Goal: Task Accomplishment & Management: Use online tool/utility

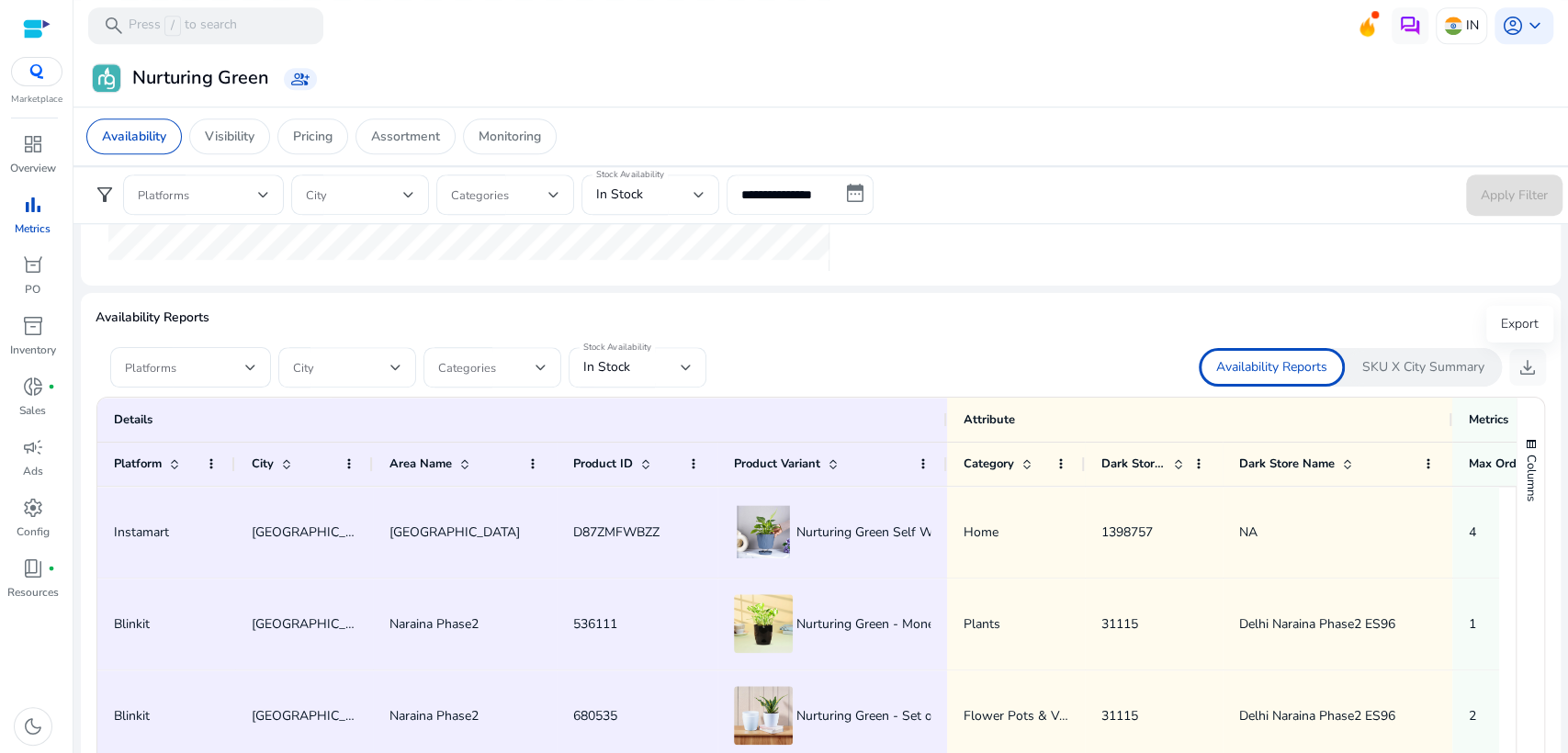
scroll to position [991, 0]
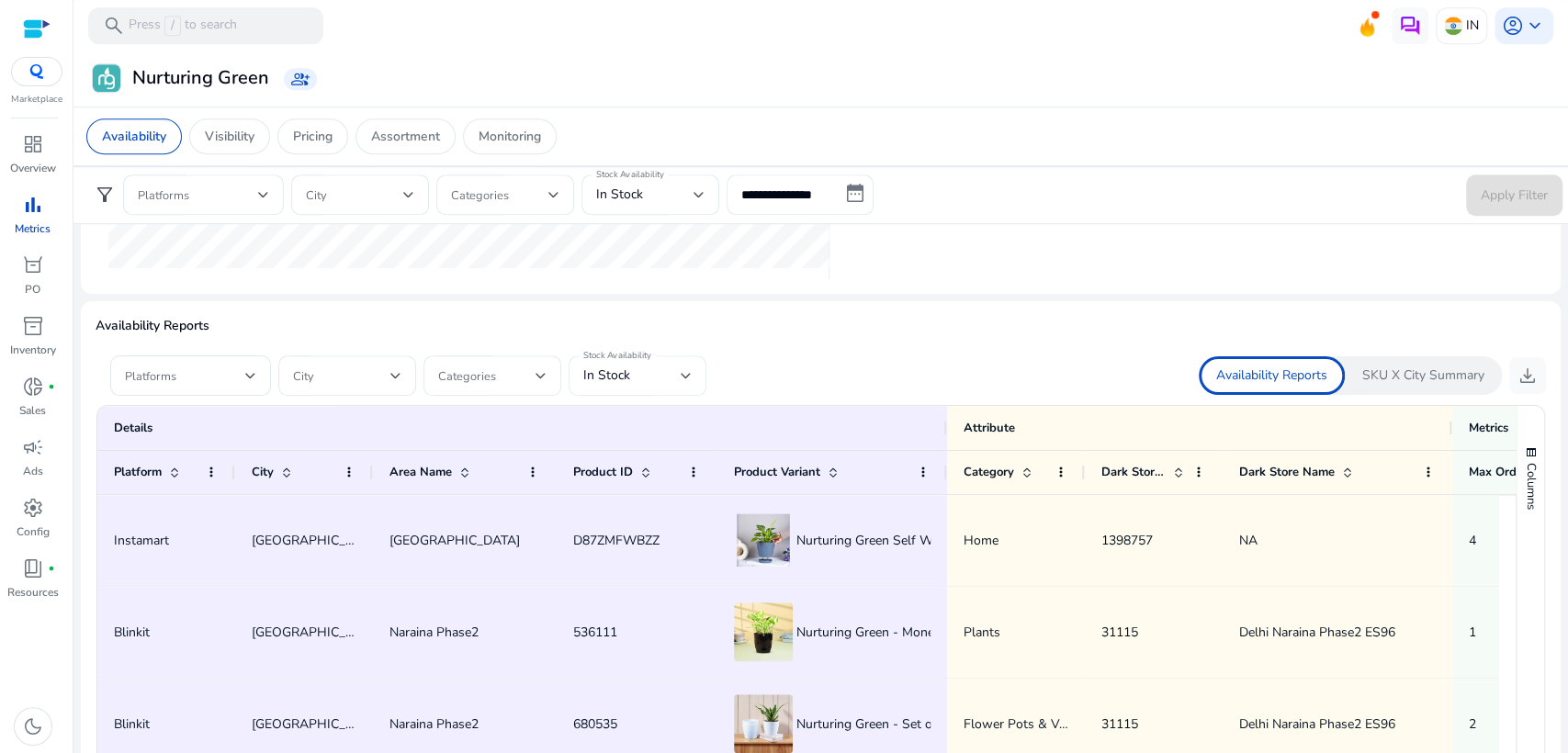
click at [685, 374] on div at bounding box center [686, 376] width 11 height 8
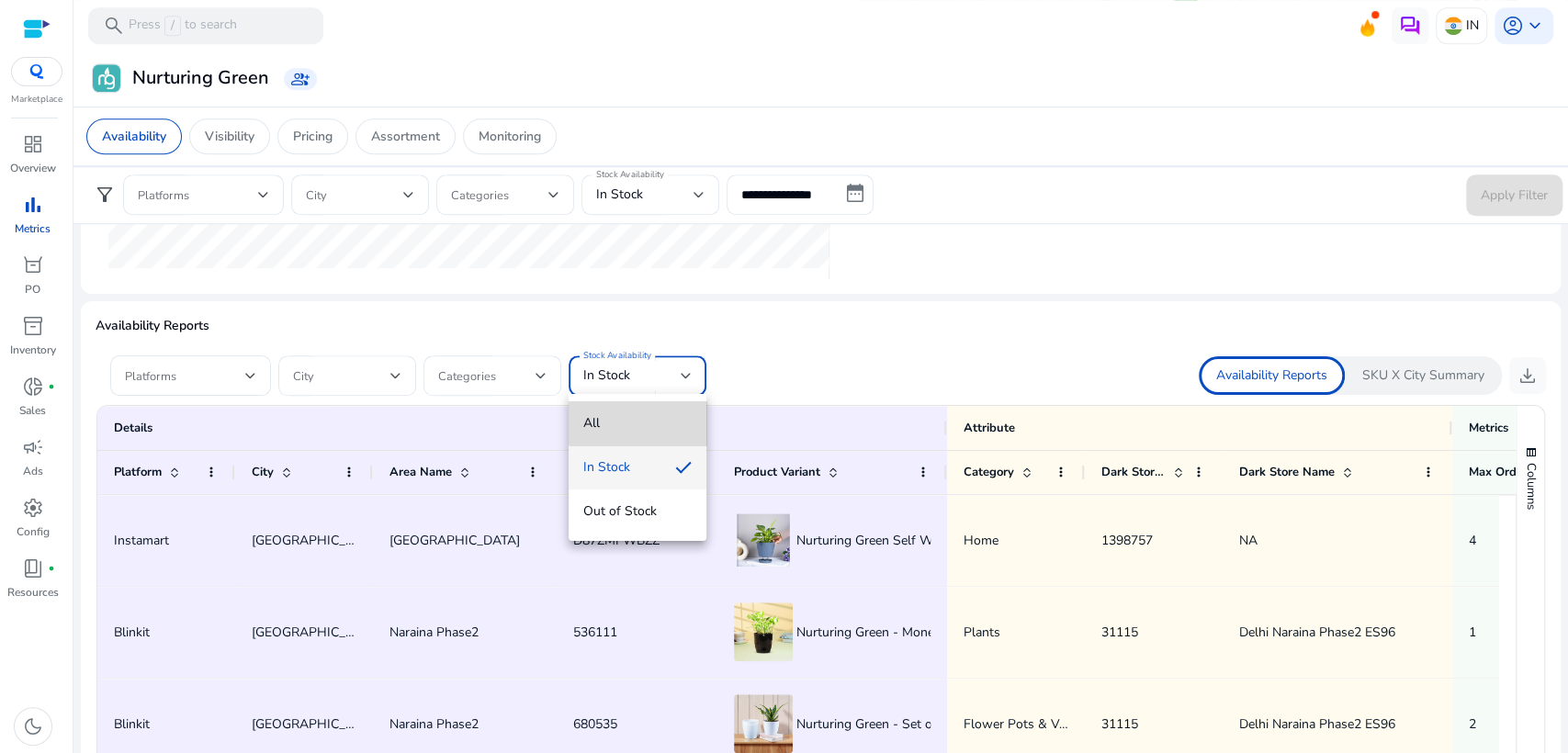
click at [638, 406] on mat-option "All" at bounding box center [638, 423] width 138 height 44
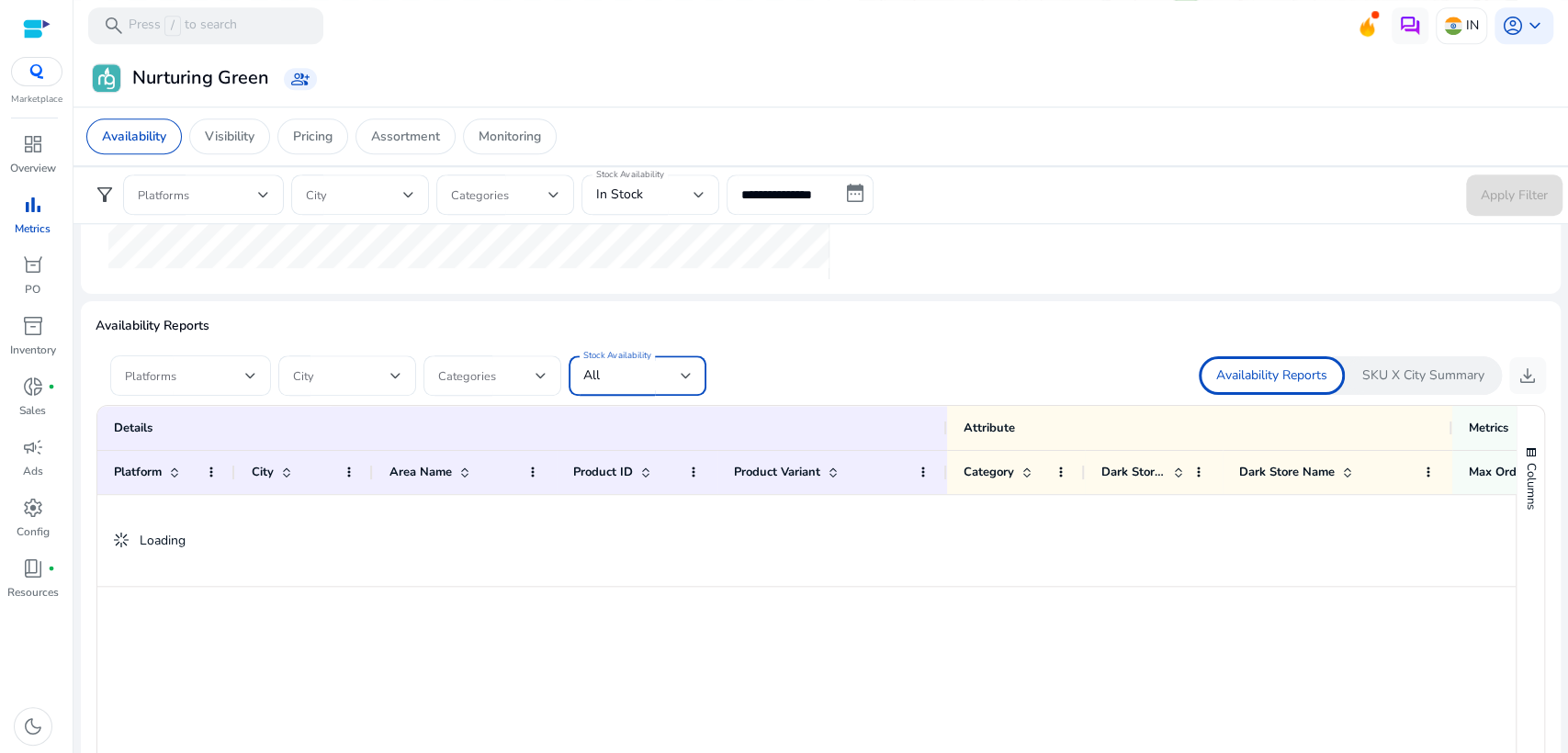
click at [260, 370] on div "Platforms" at bounding box center [190, 375] width 161 height 40
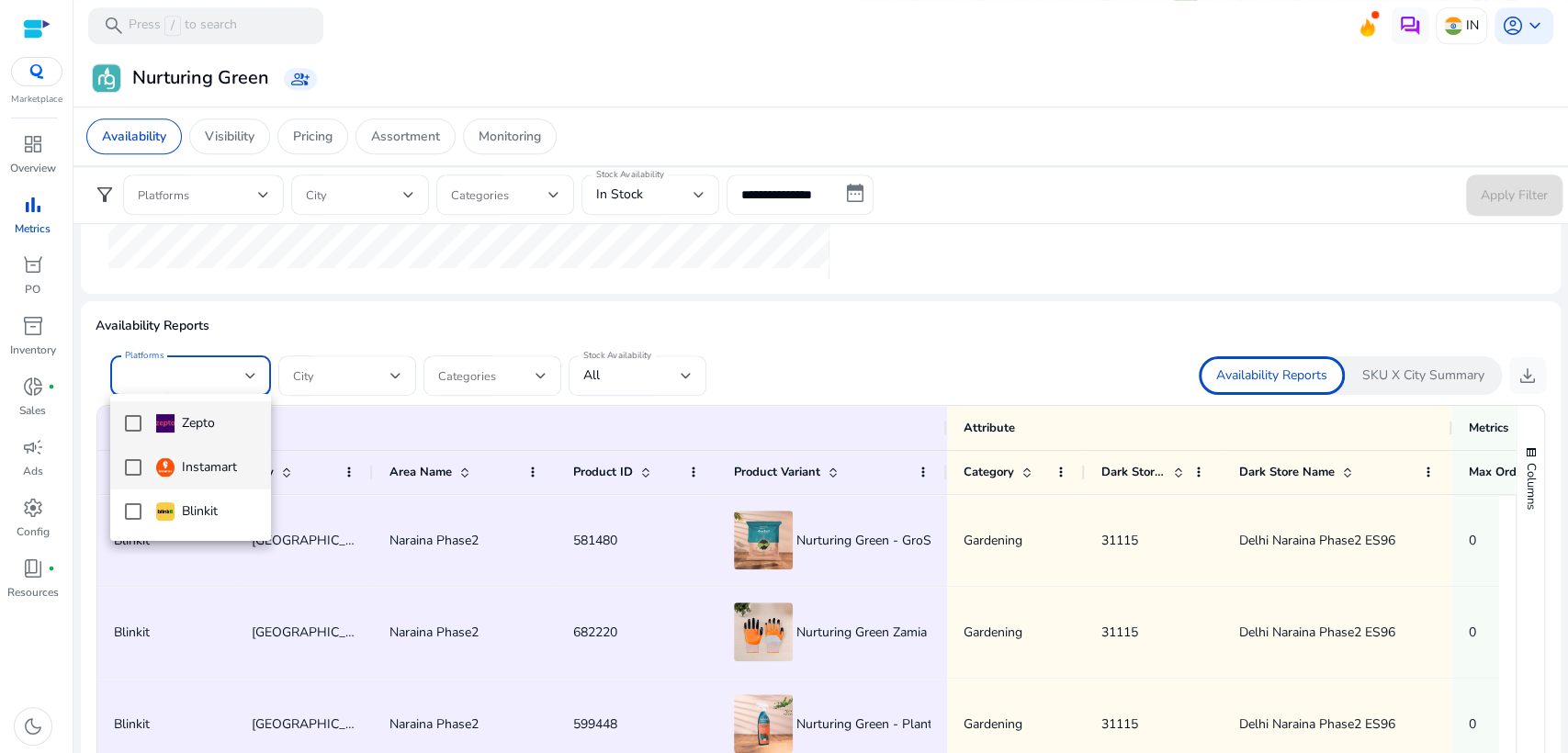
click at [131, 461] on mat-pseudo-checkbox at bounding box center [132, 467] width 16 height 16
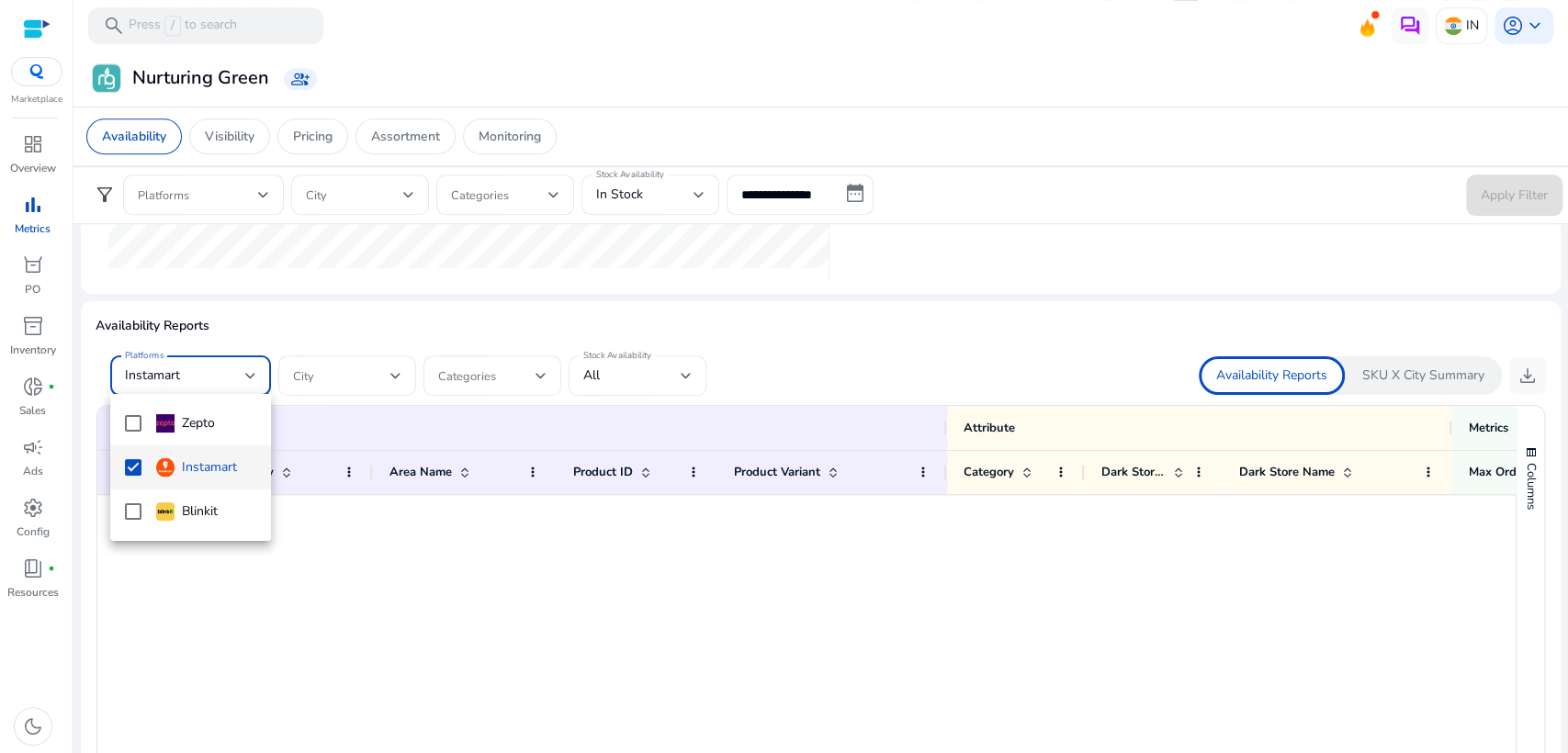
click at [824, 354] on div at bounding box center [784, 376] width 1568 height 753
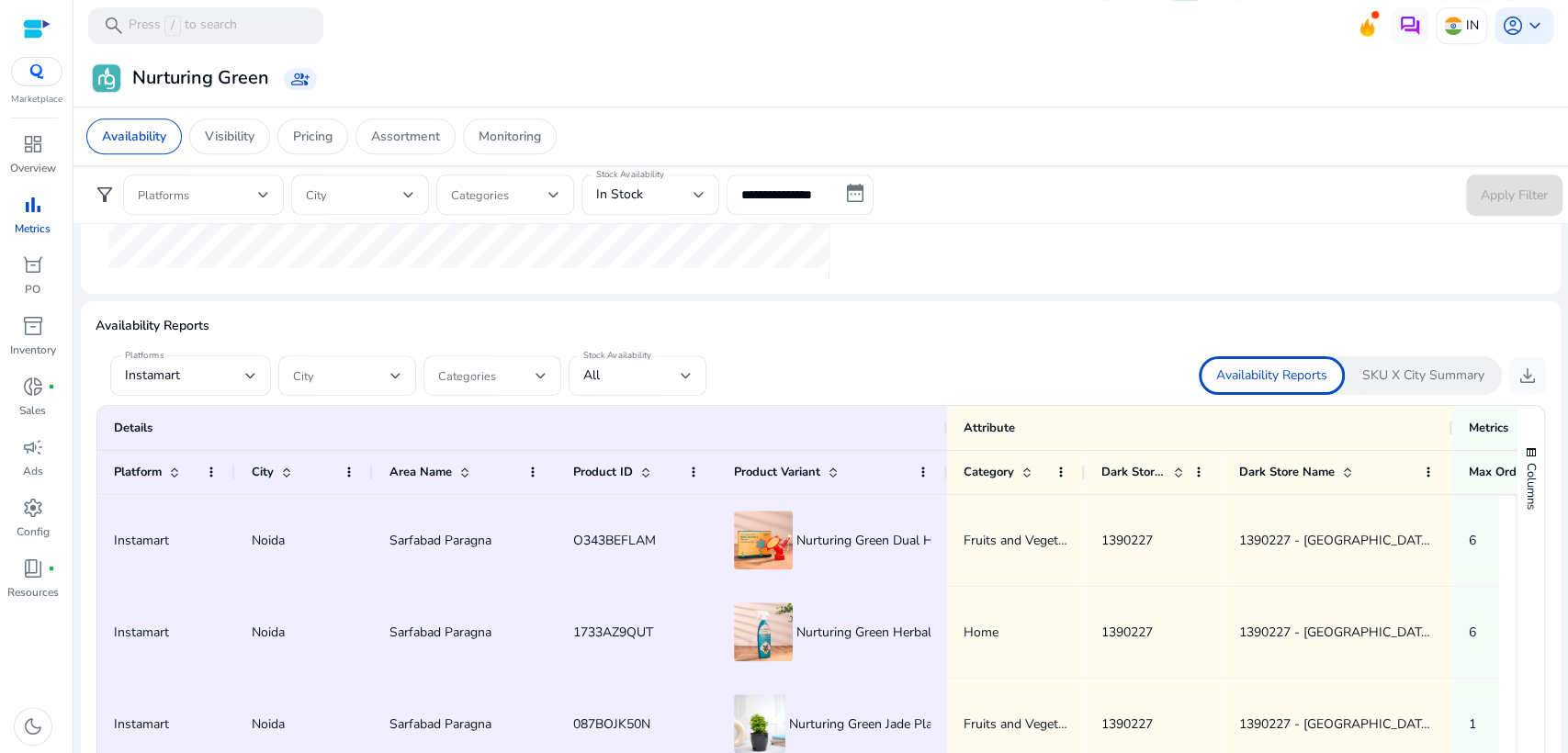
scroll to position [0, 0]
click at [1516, 374] on span "download" at bounding box center [1527, 375] width 22 height 22
